Goal: Check status: Check status

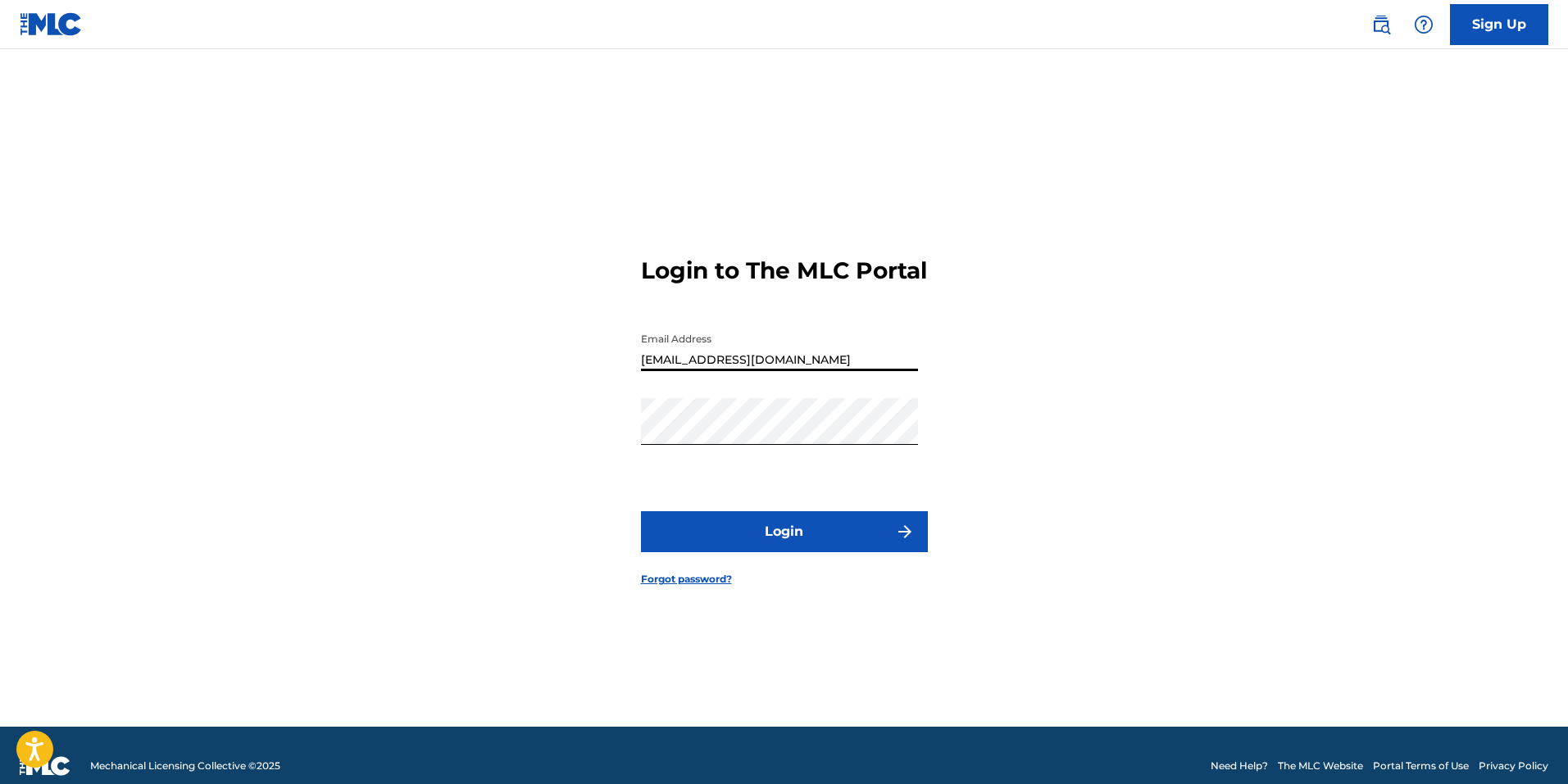
click at [705, 545] on button "Login" at bounding box center [784, 532] width 287 height 41
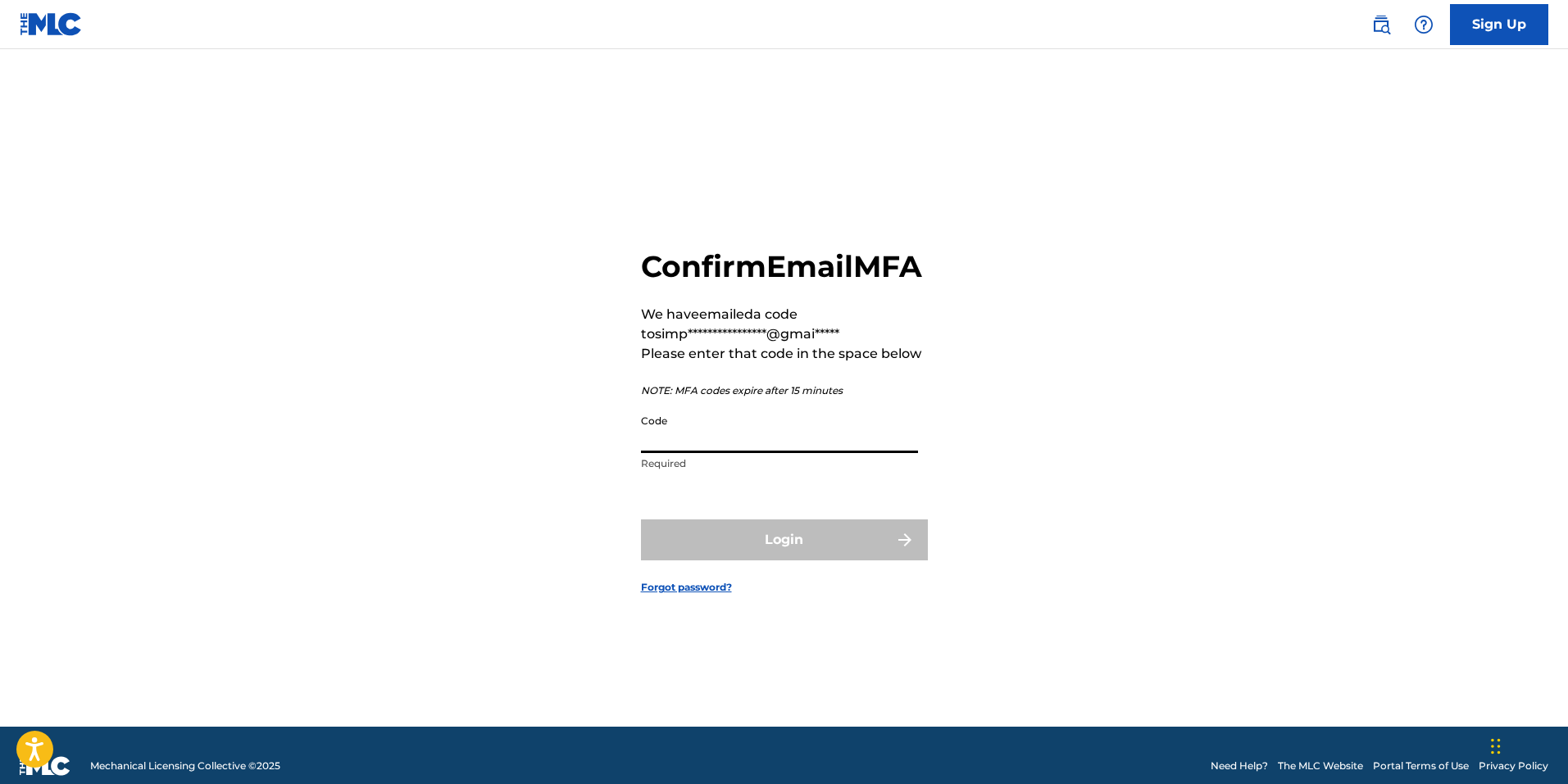
click at [721, 442] on input "Code" at bounding box center [779, 429] width 277 height 46
paste input "271917"
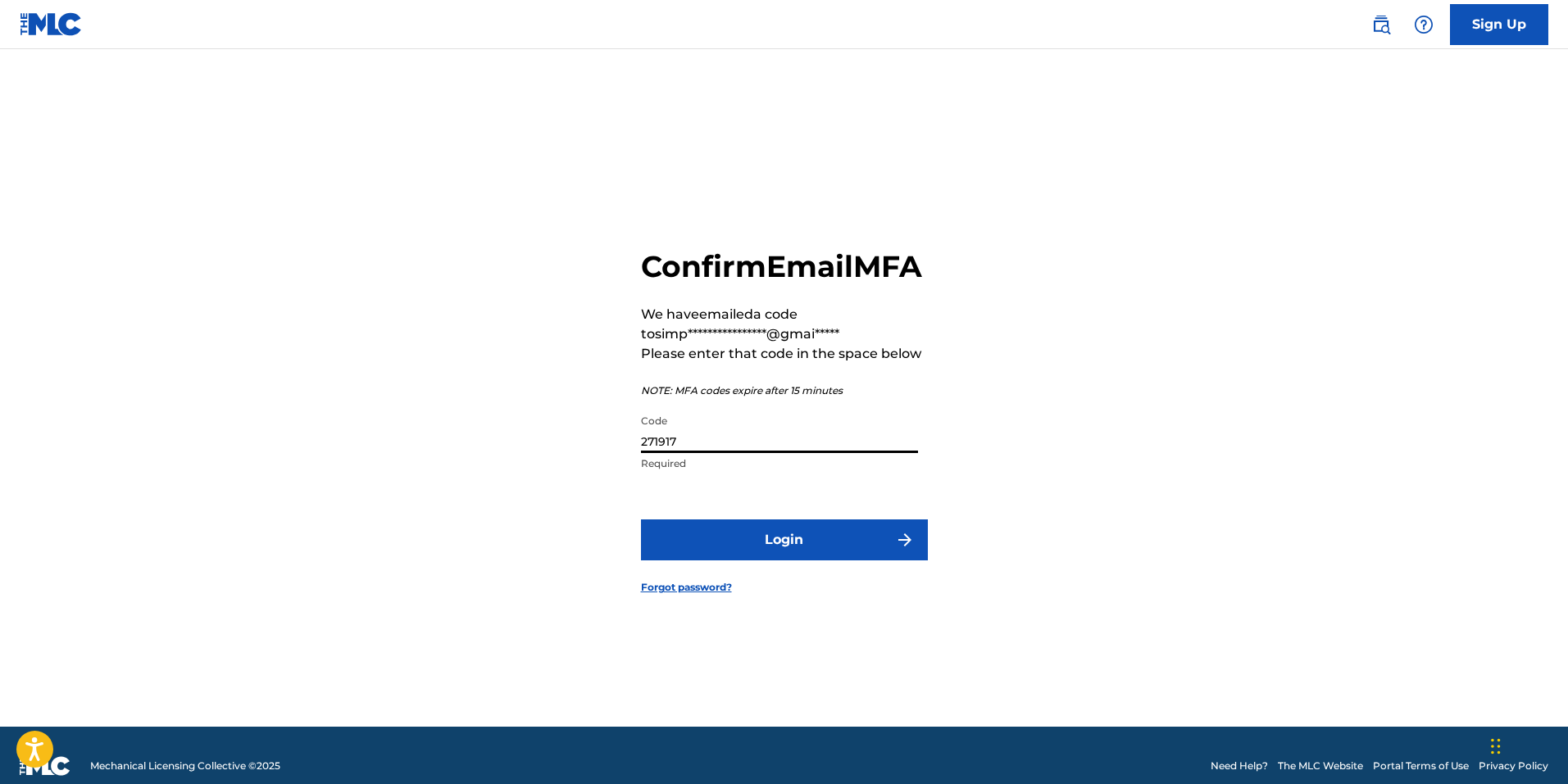
type input "271917"
click at [776, 561] on button "Login" at bounding box center [784, 540] width 287 height 41
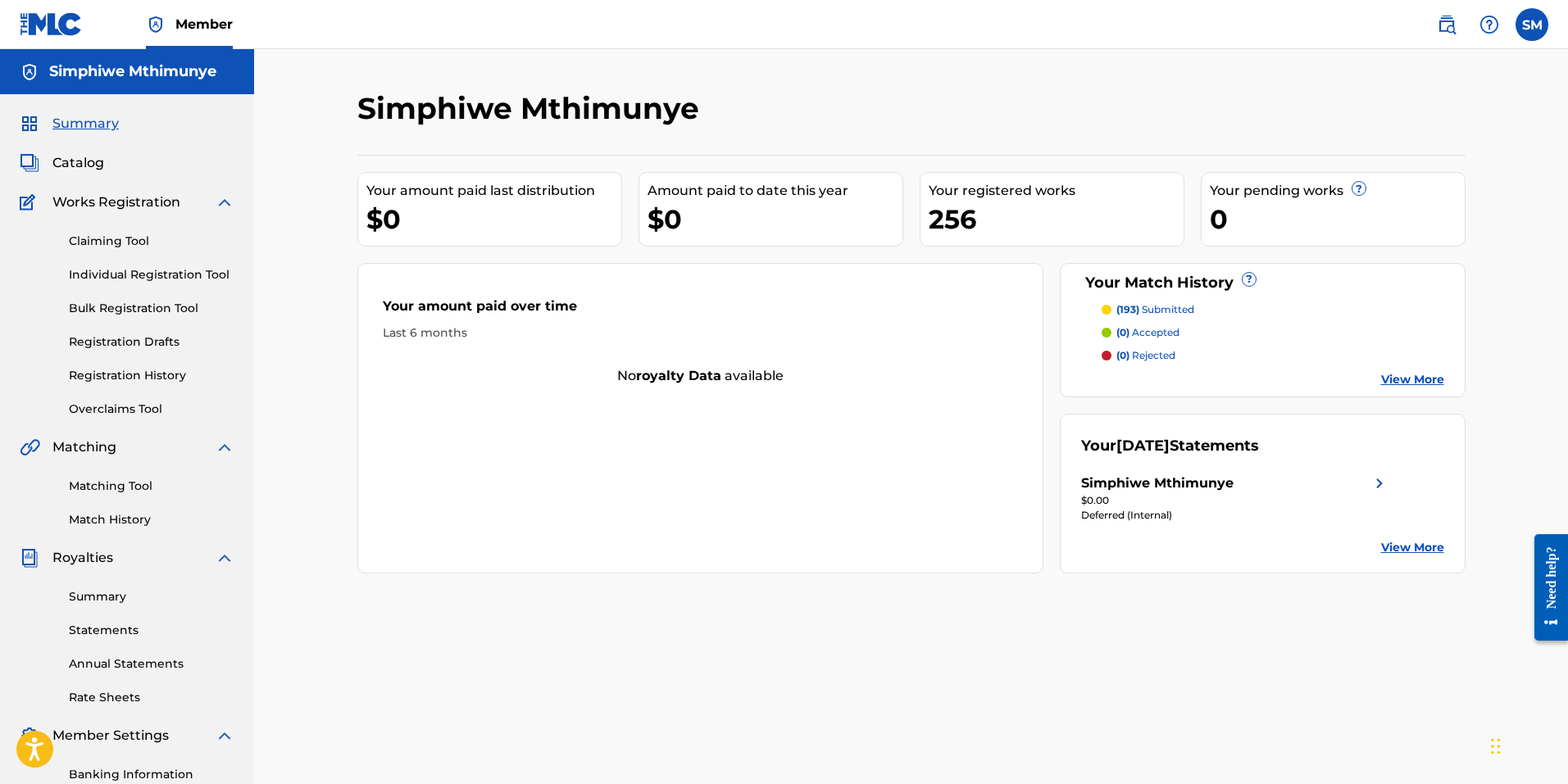
click at [129, 600] on link "Summary" at bounding box center [151, 596] width 165 height 17
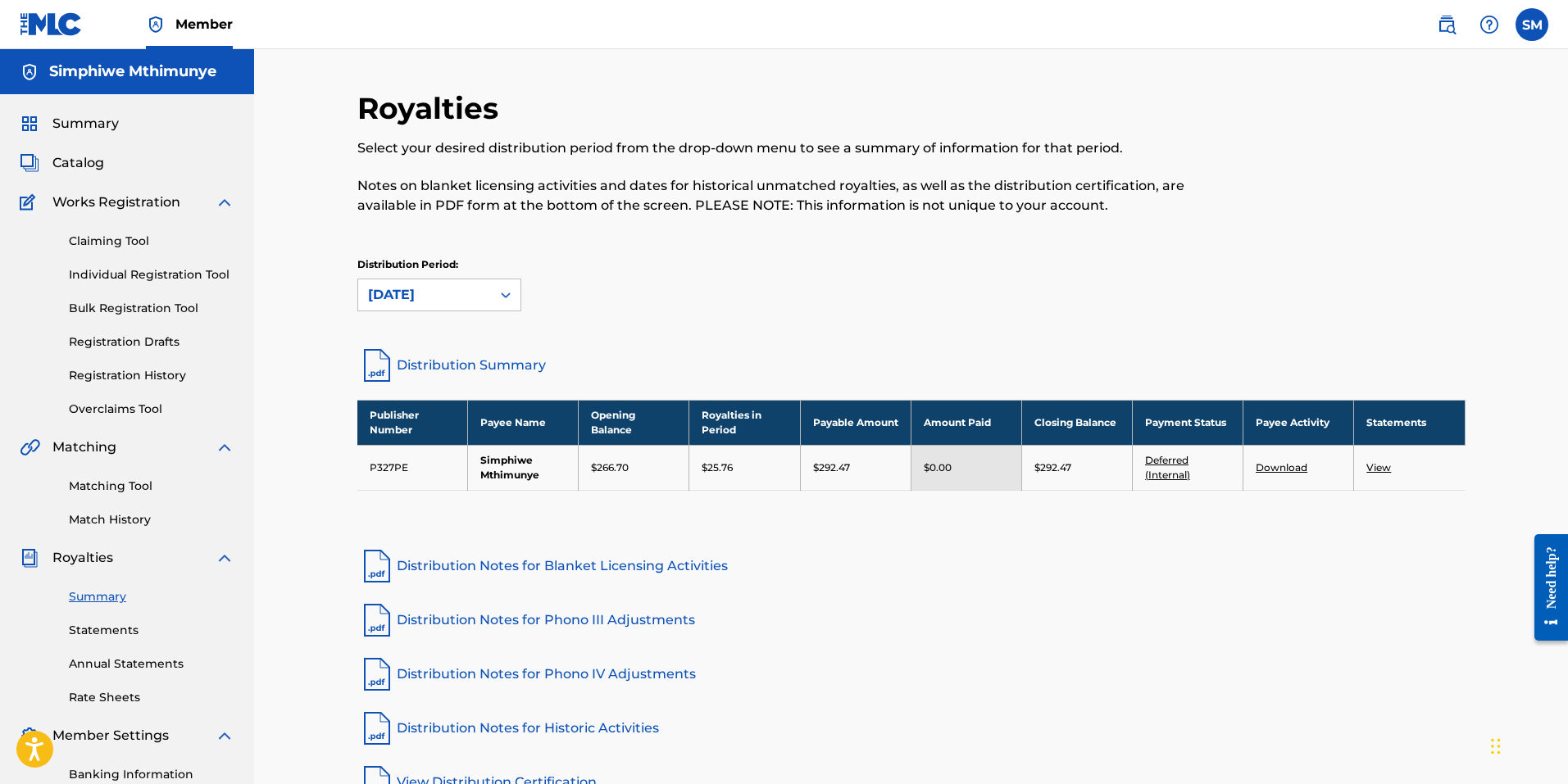
click at [1164, 464] on link "Deferred (Internal)" at bounding box center [1167, 467] width 45 height 27
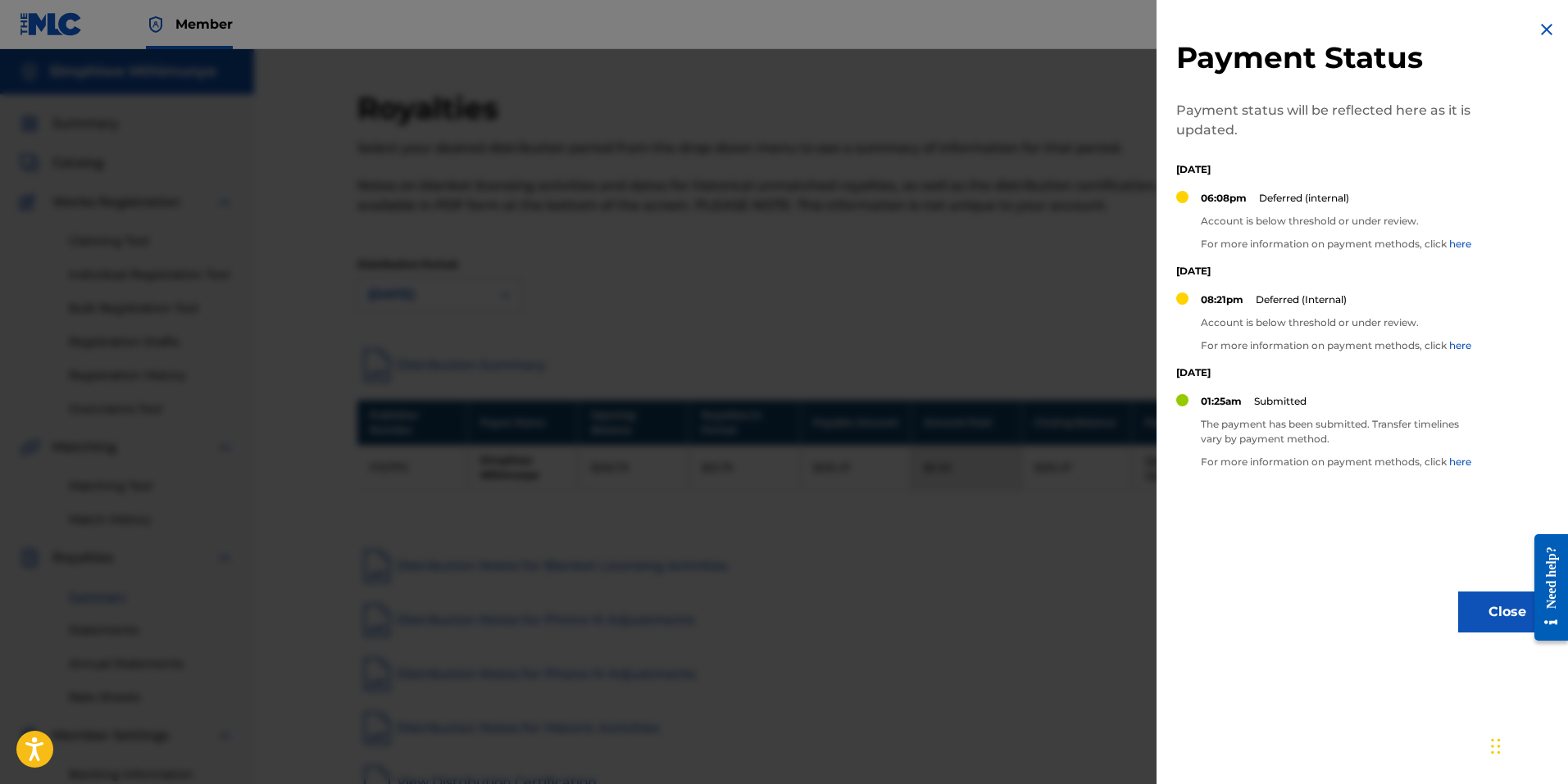
click at [1009, 634] on div at bounding box center [784, 441] width 1568 height 784
